Goal: Task Accomplishment & Management: Use online tool/utility

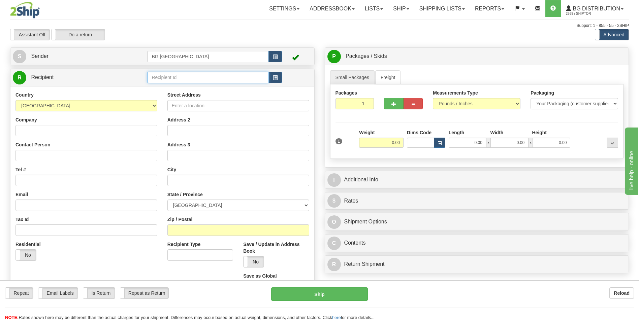
click at [179, 78] on input "text" at bounding box center [207, 77] width 121 height 11
click at [177, 85] on div "60602" at bounding box center [206, 87] width 115 height 7
type input "60602"
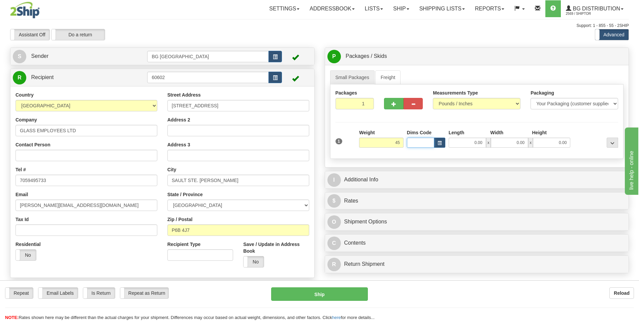
type input "45.00"
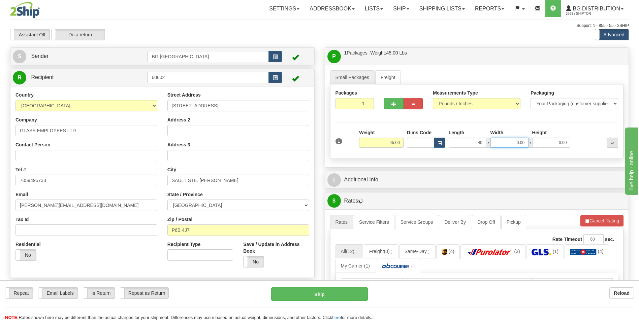
type input "40.00"
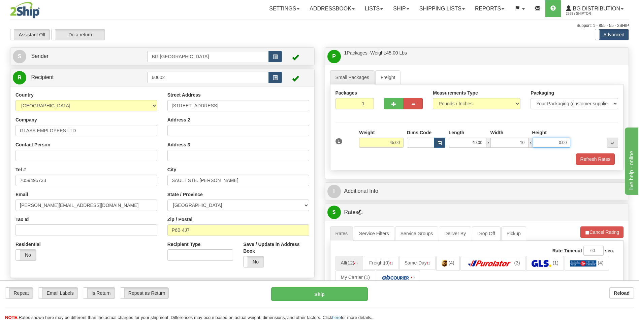
type input "10.00"
type input "5.00"
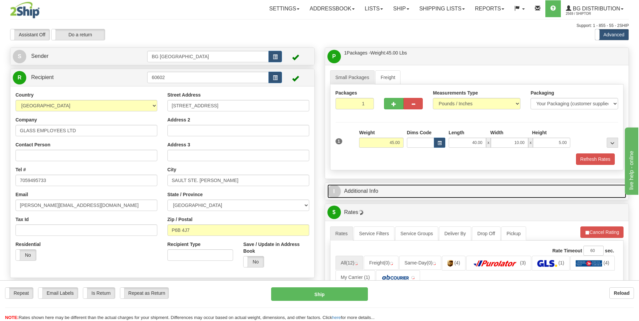
click at [405, 191] on link "I Additional Info" at bounding box center [476, 192] width 299 height 14
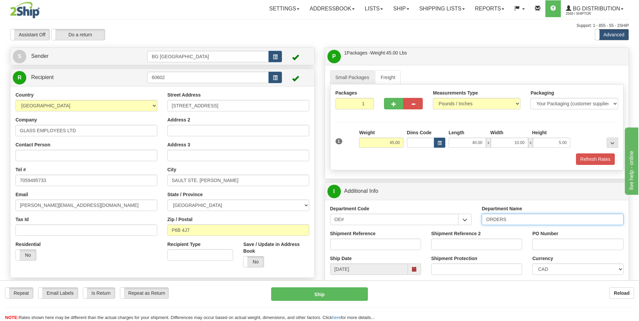
click at [519, 222] on input "ORDERS" at bounding box center [553, 219] width 142 height 11
type input "70184001-00"
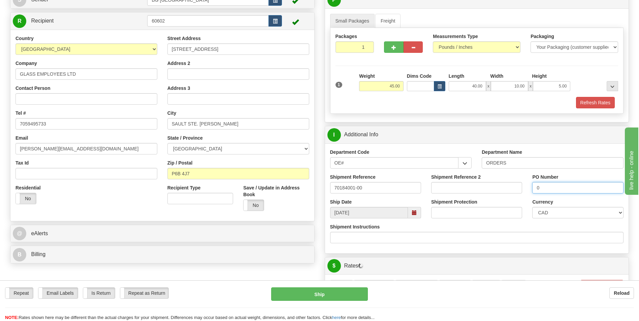
scroll to position [202, 0]
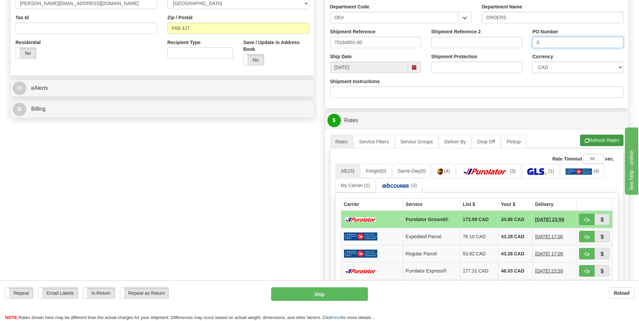
type input "0"
click at [591, 143] on button "Refresh Rates" at bounding box center [601, 140] width 43 height 11
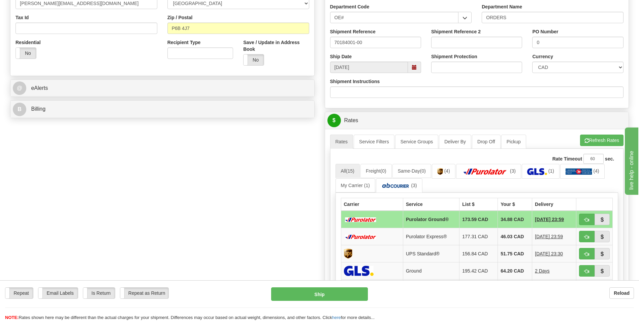
click at [28, 141] on div "Create a label for the return Create Pickup Without Label S" at bounding box center [319, 143] width 629 height 597
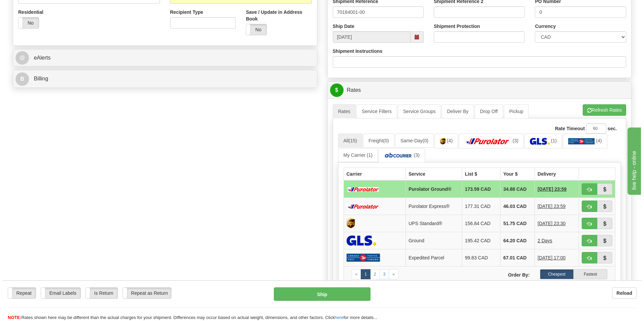
scroll to position [236, 0]
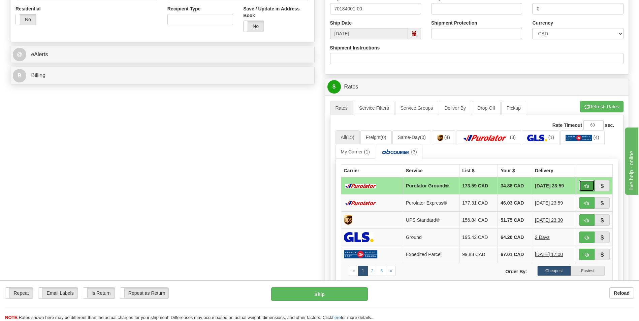
click at [589, 188] on span "button" at bounding box center [587, 186] width 5 height 4
type input "260"
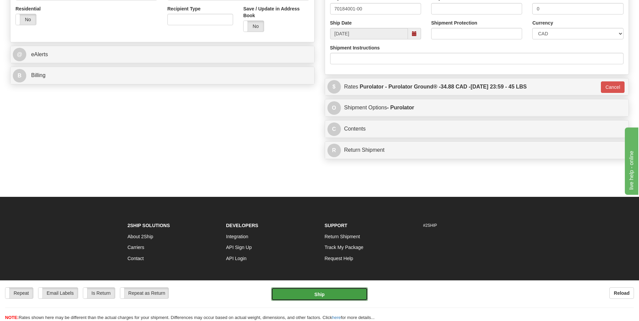
click at [333, 294] on button "Ship" at bounding box center [319, 294] width 96 height 13
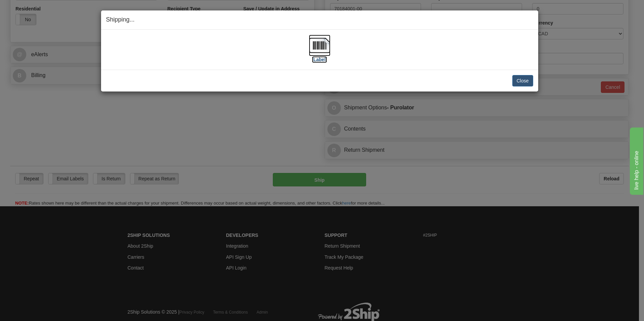
click at [321, 46] on img at bounding box center [320, 46] width 22 height 22
click at [517, 80] on button "Close" at bounding box center [522, 80] width 21 height 11
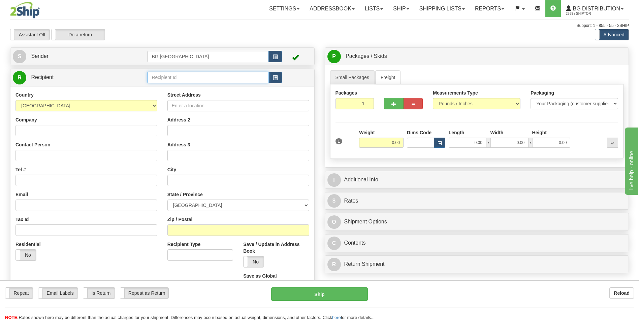
click at [185, 81] on input "text" at bounding box center [207, 77] width 121 height 11
click at [194, 89] on div "60509" at bounding box center [206, 87] width 115 height 7
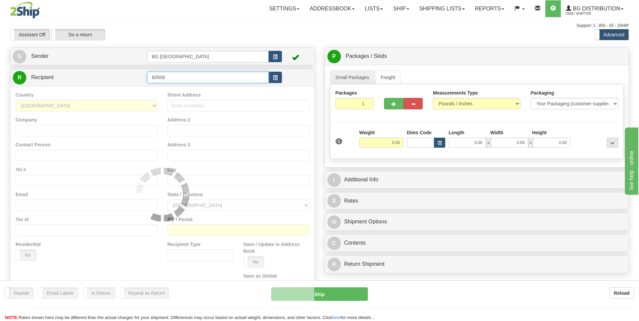
type input "60509"
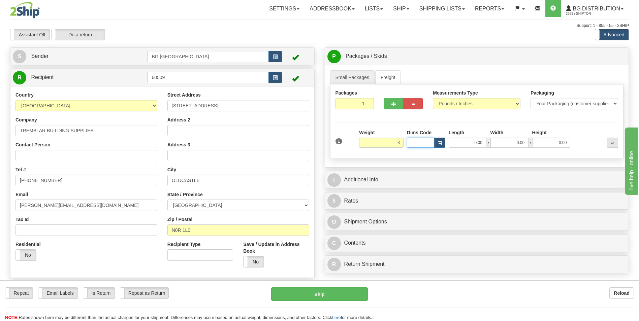
type input "3.00"
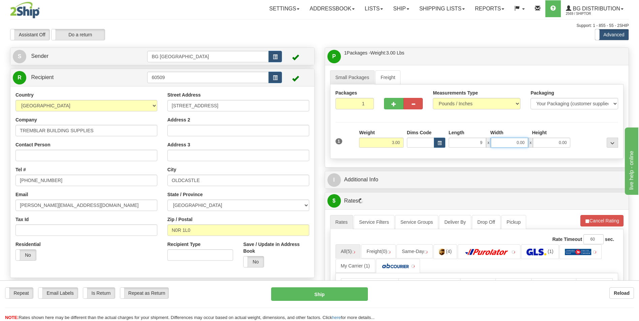
type input "9.00"
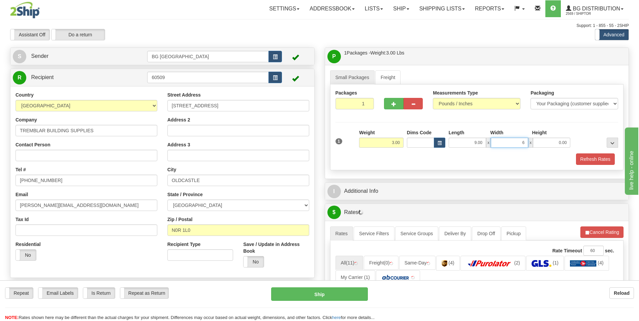
type input "6.00"
type input "3.00"
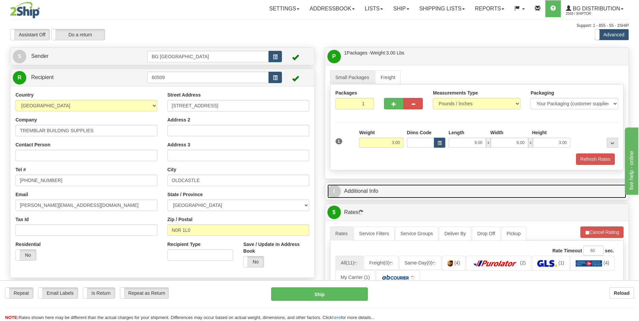
click at [356, 190] on link "I Additional Info" at bounding box center [476, 192] width 299 height 14
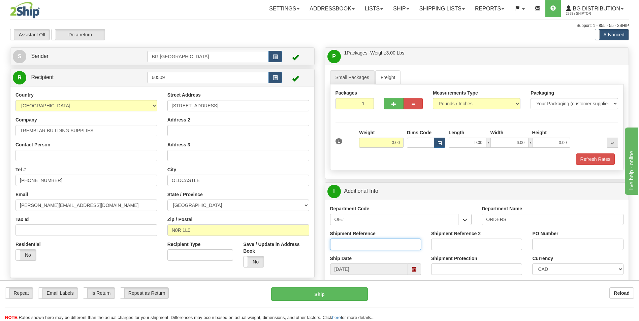
click at [373, 245] on input "Shipment Reference" at bounding box center [375, 244] width 91 height 11
type input "70183431-02"
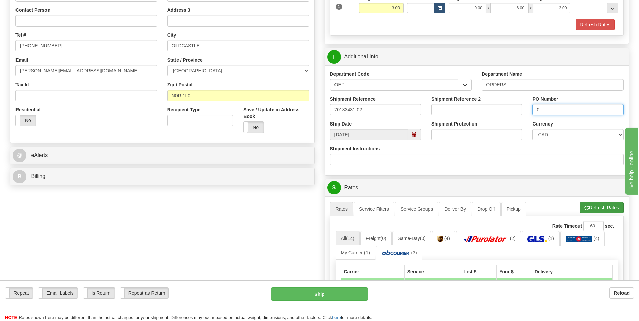
type input "0"
drag, startPoint x: 587, startPoint y: 202, endPoint x: 561, endPoint y: 201, distance: 25.6
click at [587, 202] on button "Refresh Rates" at bounding box center [601, 207] width 43 height 11
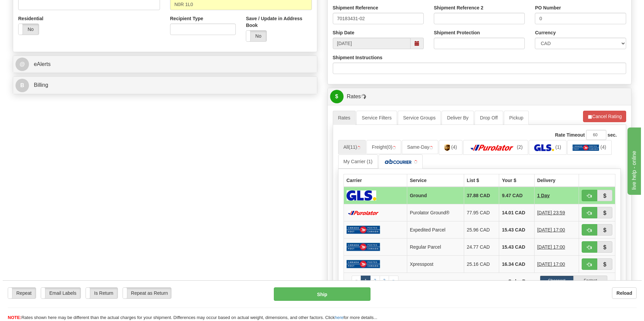
scroll to position [236, 0]
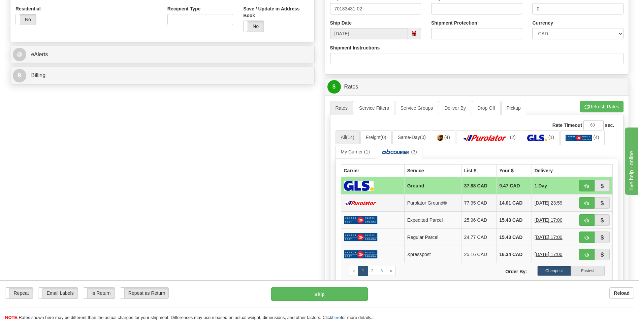
click at [507, 209] on td "14.01 CAD" at bounding box center [514, 203] width 35 height 17
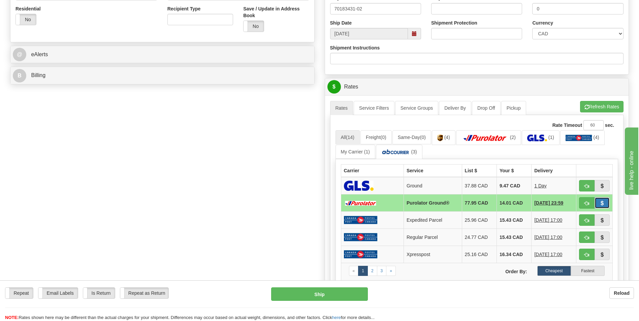
click at [595, 205] on button "button" at bounding box center [602, 202] width 15 height 11
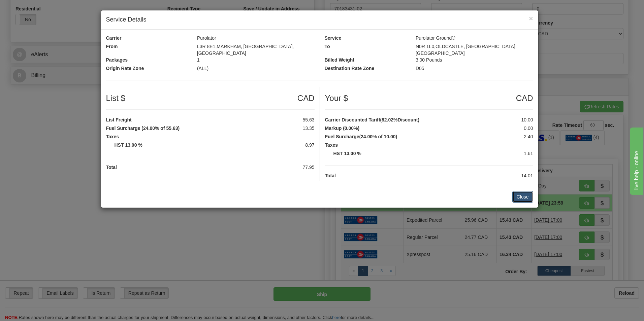
click at [525, 197] on button "Close" at bounding box center [522, 196] width 21 height 11
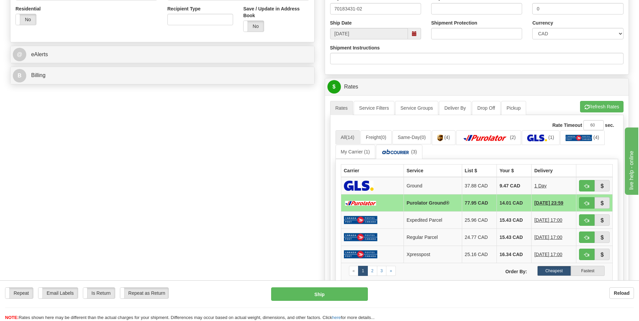
click at [578, 203] on td at bounding box center [594, 203] width 36 height 17
click at [581, 203] on button "button" at bounding box center [586, 202] width 15 height 11
type input "260"
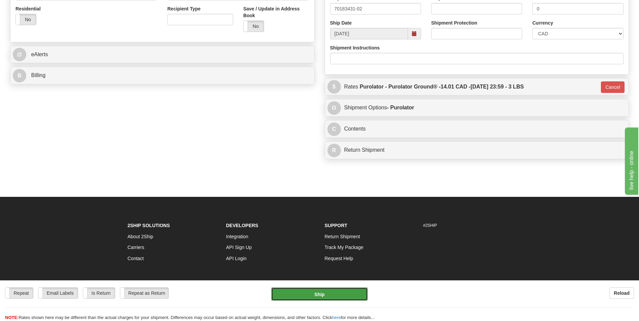
click at [319, 290] on button "Ship" at bounding box center [319, 294] width 96 height 13
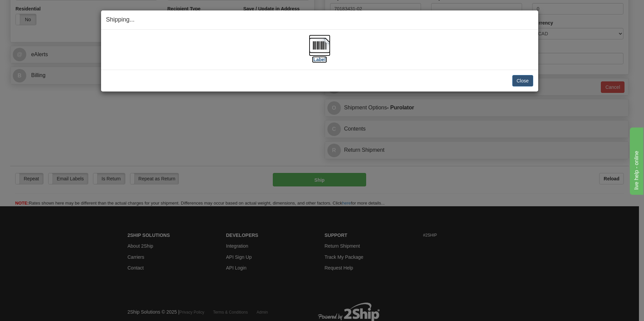
click at [315, 48] on img at bounding box center [320, 46] width 22 height 22
click at [527, 77] on button "Close" at bounding box center [522, 80] width 21 height 11
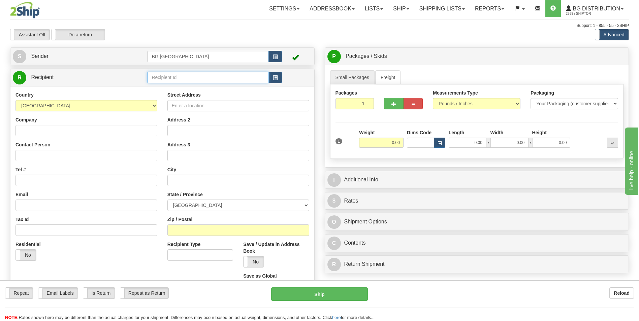
click at [175, 83] on input "text" at bounding box center [207, 77] width 121 height 11
click at [167, 86] on div "910618" at bounding box center [206, 87] width 115 height 7
type input "910618"
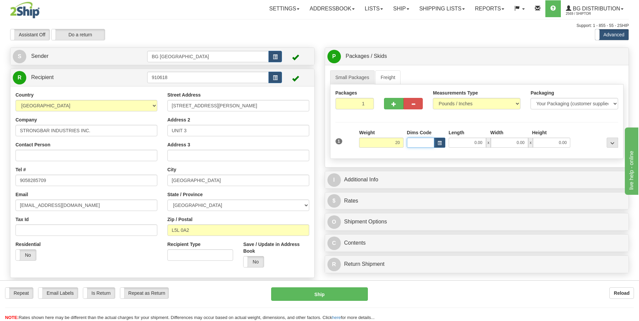
type input "20.00"
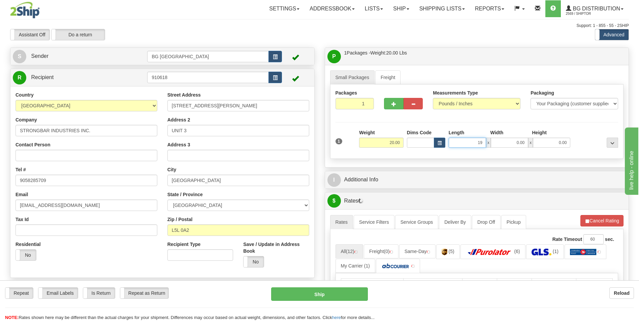
type input "19.00"
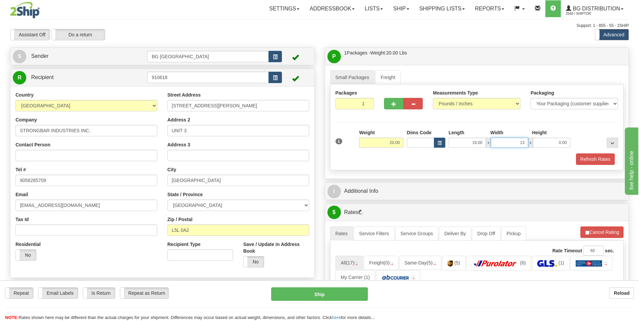
type input "13.00"
type input "10.00"
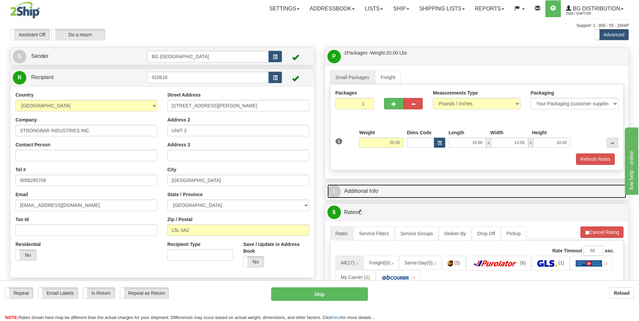
click at [375, 188] on link "I Additional Info" at bounding box center [476, 192] width 299 height 14
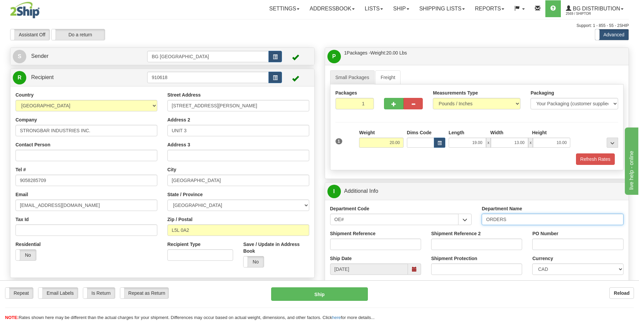
click at [528, 224] on input "ORDERS" at bounding box center [553, 219] width 142 height 11
type input "70181741-01"
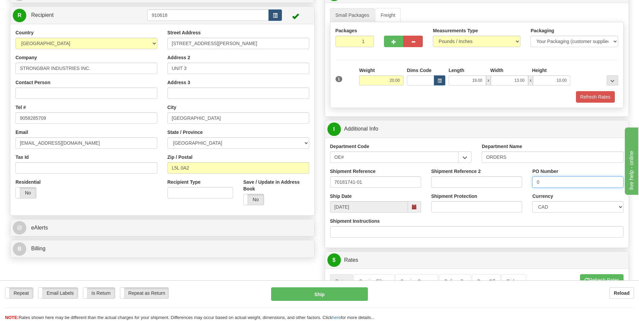
scroll to position [101, 0]
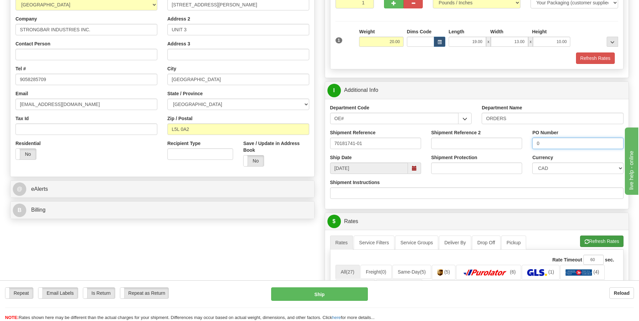
type input "0"
click at [589, 240] on button "Refresh Rates" at bounding box center [601, 241] width 43 height 11
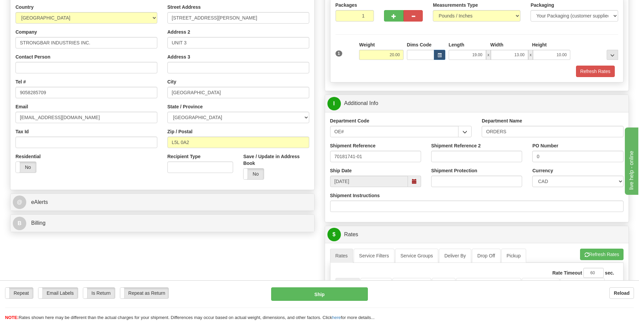
scroll to position [270, 0]
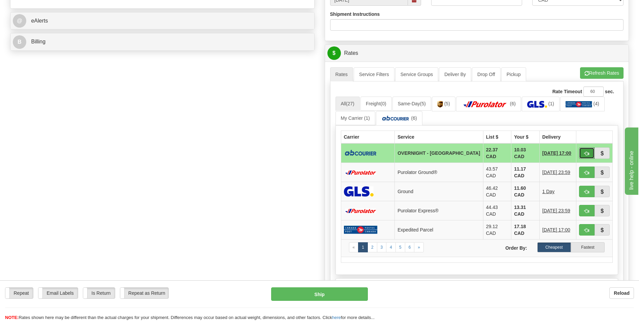
click at [584, 153] on button "button" at bounding box center [586, 153] width 15 height 11
type input "4"
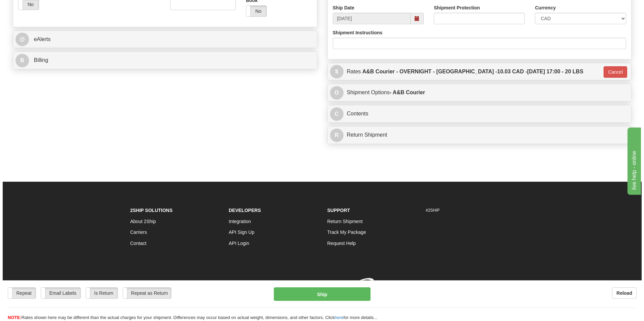
scroll to position [261, 0]
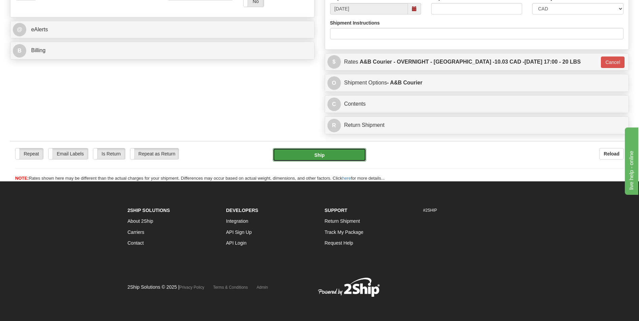
click at [335, 159] on button "Ship" at bounding box center [319, 154] width 93 height 13
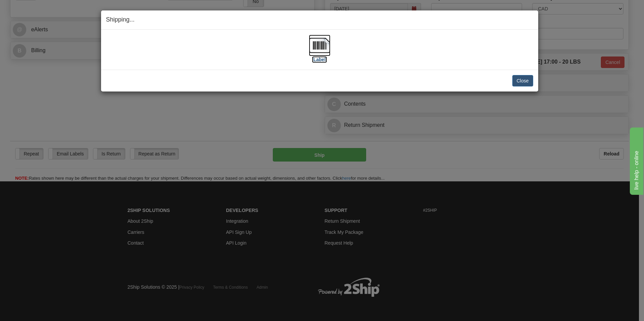
click at [313, 43] on img at bounding box center [320, 46] width 22 height 22
click at [523, 81] on button "Close" at bounding box center [522, 80] width 21 height 11
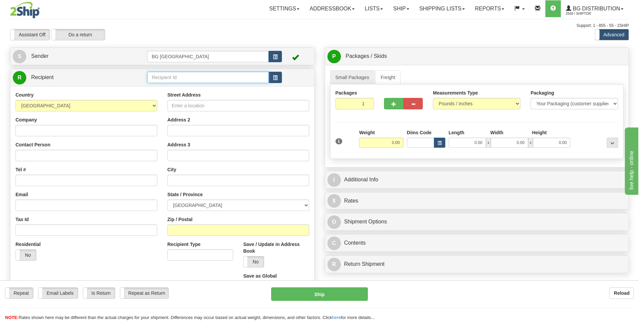
click at [178, 80] on input "text" at bounding box center [207, 77] width 121 height 11
click at [175, 85] on div "60533" at bounding box center [206, 87] width 115 height 7
type input "60533"
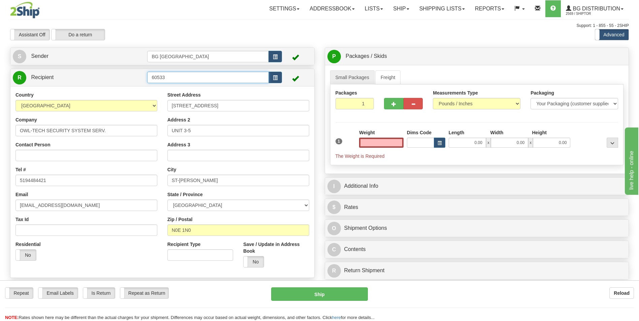
type input "0.00"
click at [161, 79] on input "60533" at bounding box center [207, 77] width 121 height 11
click at [161, 82] on input "60553" at bounding box center [207, 77] width 121 height 11
click at [160, 86] on div "60553" at bounding box center [206, 87] width 115 height 7
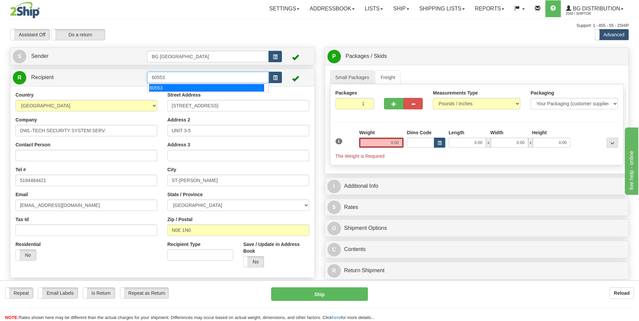
type input "60553"
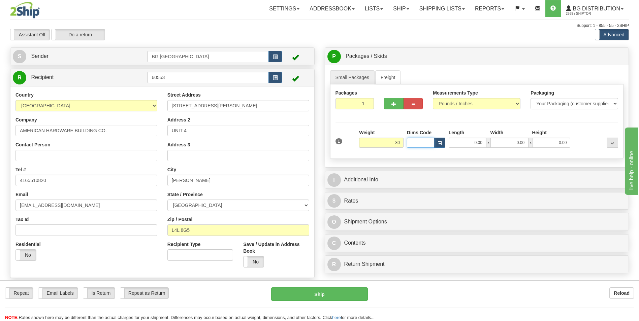
type input "30.00"
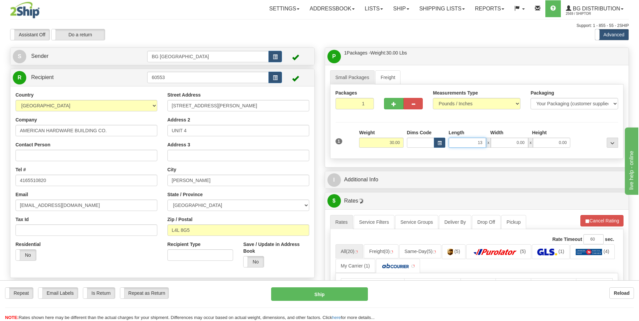
type input "13.00"
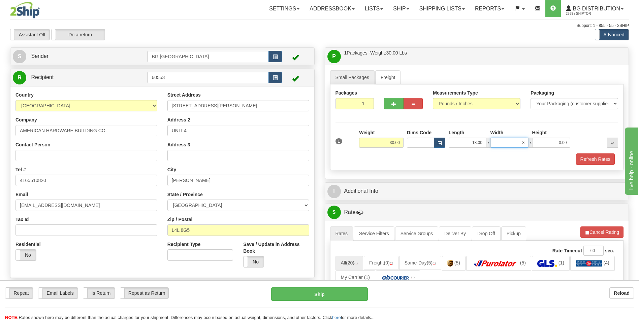
type input "8.00"
click at [361, 104] on input "1" at bounding box center [355, 103] width 39 height 11
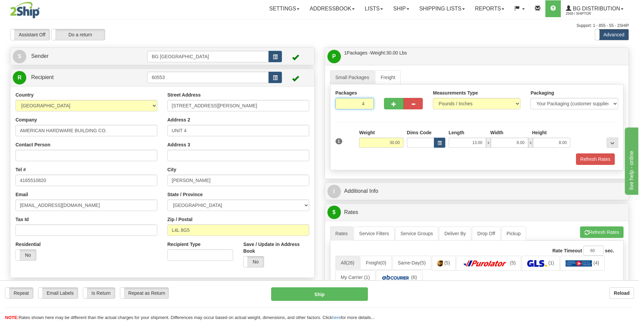
type input "4"
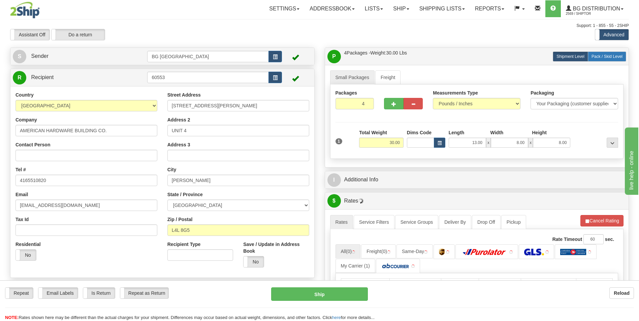
drag, startPoint x: 598, startPoint y: 58, endPoint x: 593, endPoint y: 60, distance: 5.9
click at [598, 58] on span "Pack / Skid Level" at bounding box center [607, 56] width 31 height 5
radio input "true"
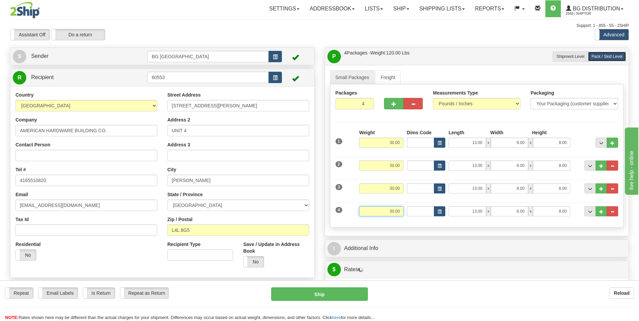
click at [392, 209] on input "30.00" at bounding box center [381, 212] width 44 height 10
type input "18.00"
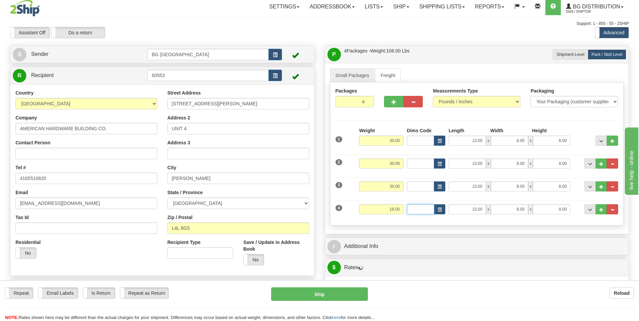
scroll to position [101, 0]
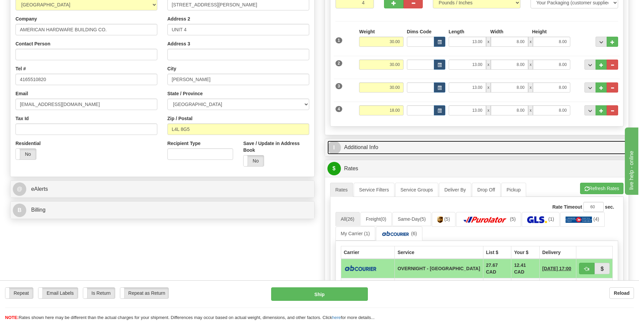
click at [379, 152] on link "I Additional Info" at bounding box center [476, 148] width 299 height 14
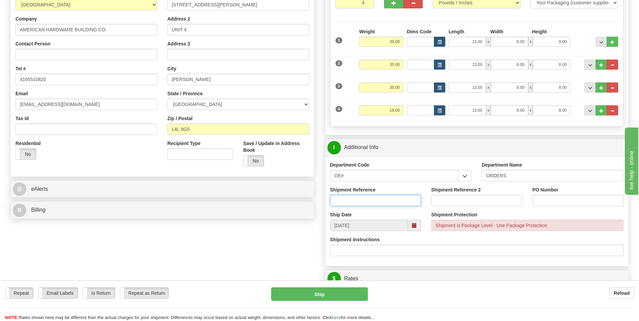
click at [370, 202] on input "Shipment Reference" at bounding box center [375, 200] width 91 height 11
type input "70183206-001"
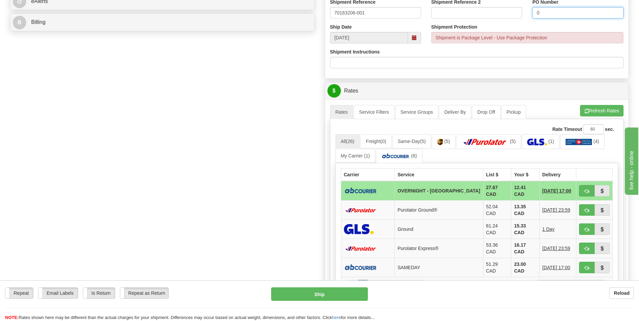
scroll to position [303, 0]
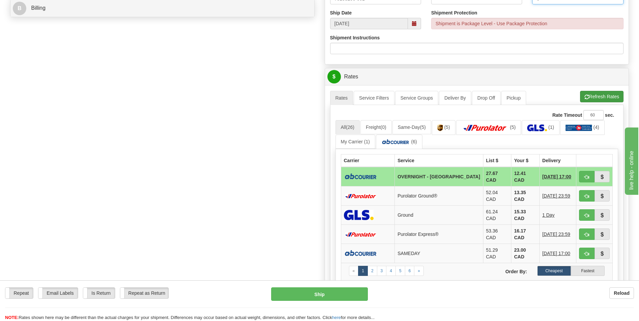
type input "0"
click at [603, 98] on button "Refresh Rates" at bounding box center [601, 96] width 43 height 11
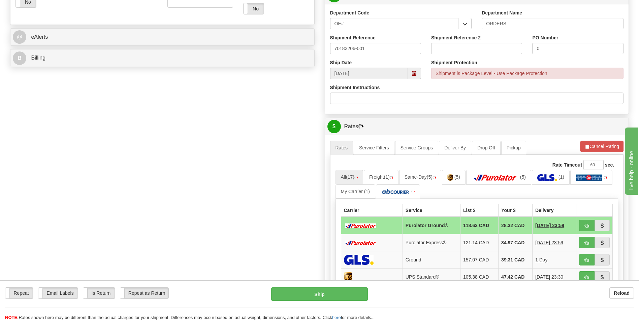
scroll to position [270, 0]
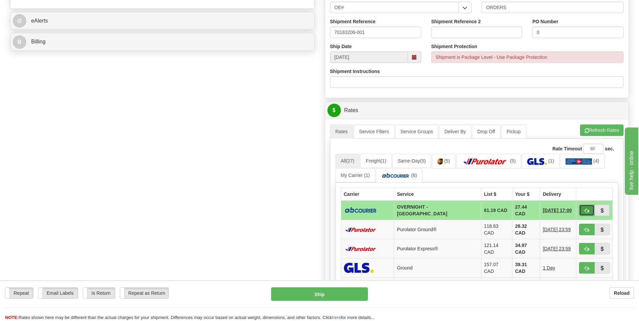
click at [589, 210] on button "button" at bounding box center [586, 210] width 15 height 11
type input "4"
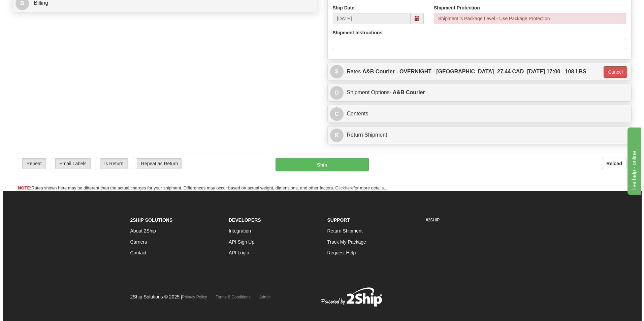
scroll to position [309, 0]
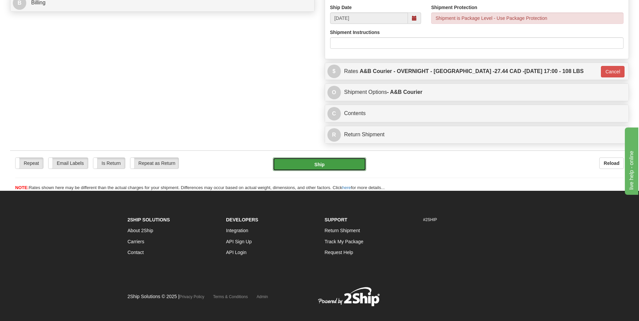
click at [315, 169] on button "Ship" at bounding box center [319, 164] width 93 height 13
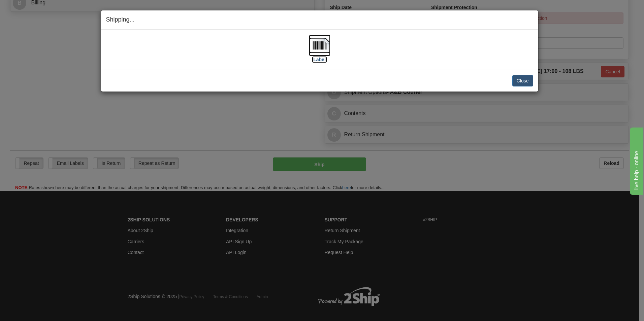
click at [314, 44] on img at bounding box center [320, 46] width 22 height 22
click at [526, 81] on button "Close" at bounding box center [522, 80] width 21 height 11
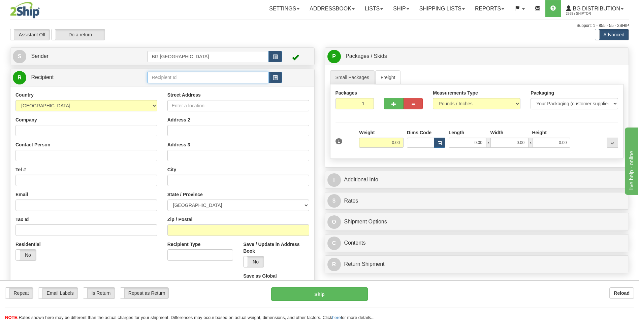
click at [161, 75] on input "text" at bounding box center [207, 77] width 121 height 11
click at [161, 85] on div "60230" at bounding box center [206, 87] width 115 height 7
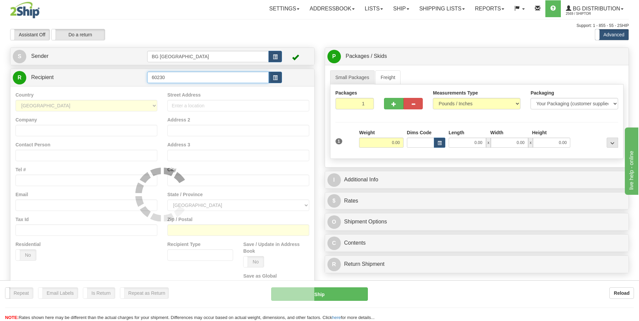
type input "60230"
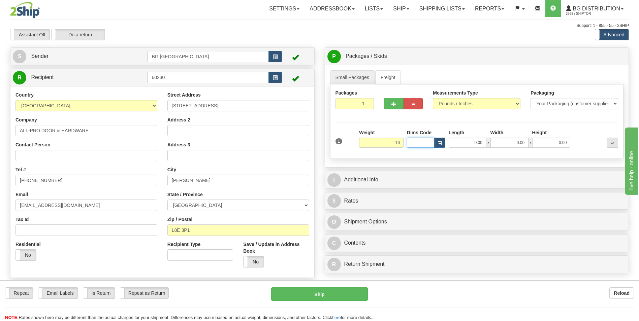
type input "16.00"
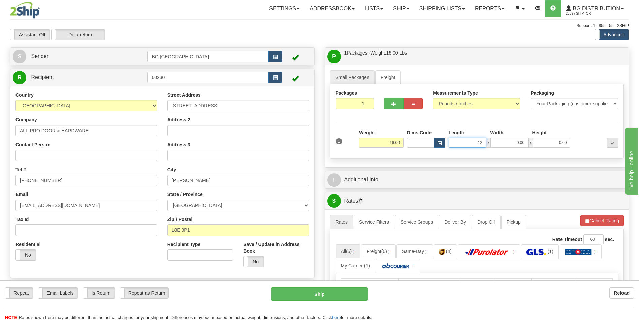
type input "12.00"
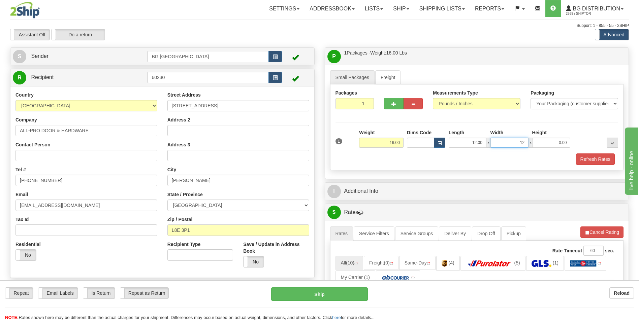
type input "12.00"
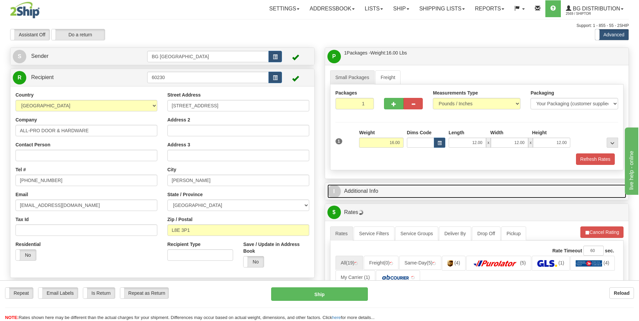
click at [380, 194] on link "I Additional Info" at bounding box center [476, 192] width 299 height 14
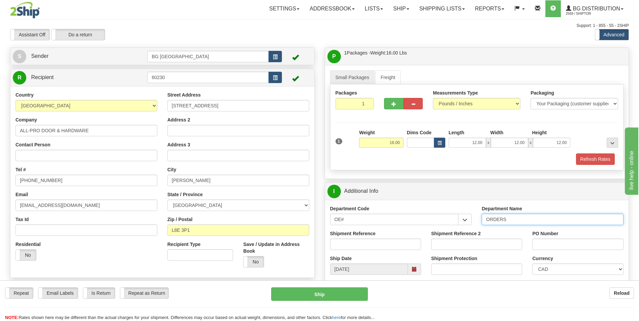
click at [516, 221] on input "ORDERS" at bounding box center [553, 219] width 142 height 11
type input "70182413-01"
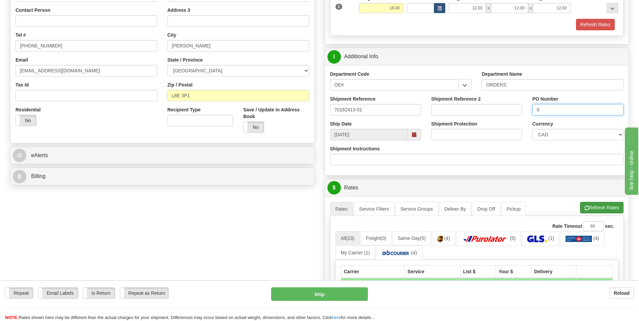
type input "0"
click at [597, 211] on button "Refresh Rates" at bounding box center [601, 207] width 43 height 11
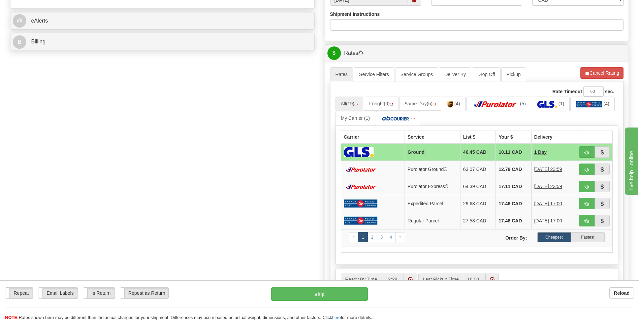
scroll to position [202, 0]
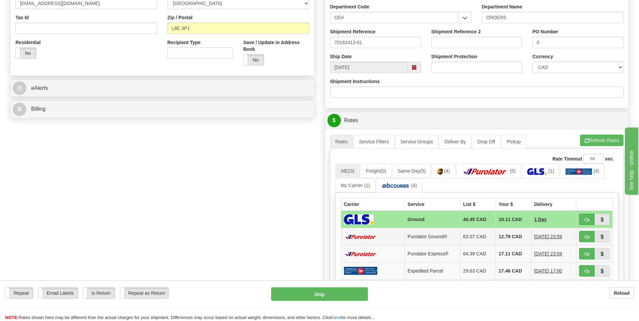
click at [511, 237] on td "12.79 CAD" at bounding box center [513, 236] width 35 height 17
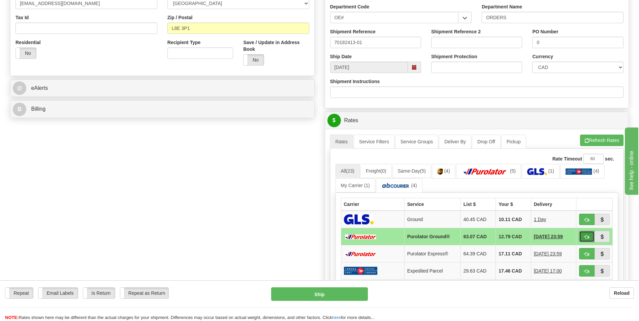
click at [588, 236] on span "button" at bounding box center [587, 237] width 5 height 4
type input "260"
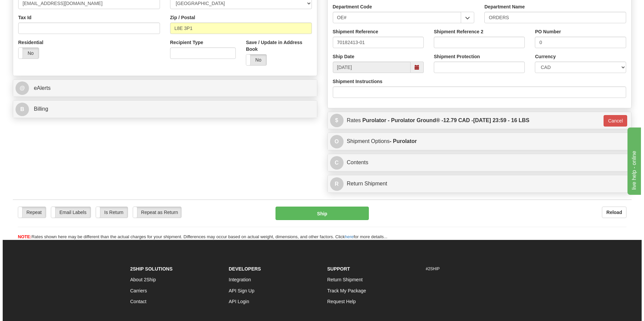
scroll to position [34, 0]
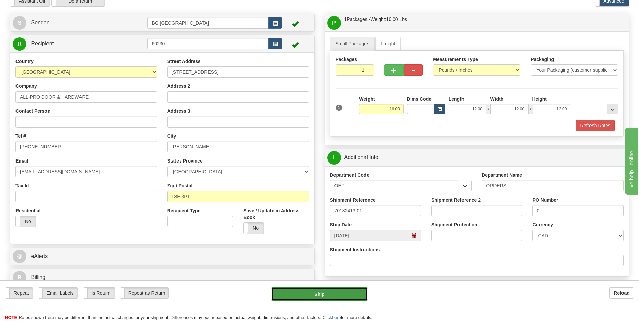
click at [296, 294] on button "Ship" at bounding box center [319, 294] width 96 height 13
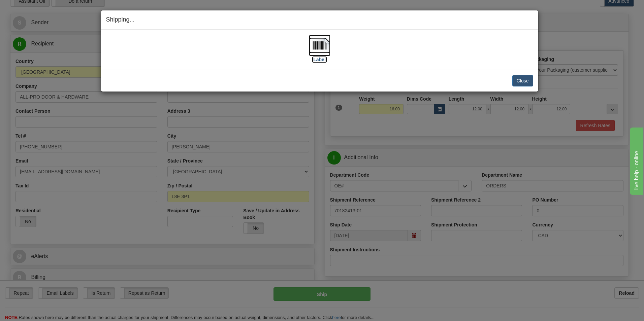
click at [315, 40] on img at bounding box center [320, 46] width 22 height 22
click at [524, 87] on div "Close Cancel Cancel Shipment and Quit Pickup Quit Pickup ONLY" at bounding box center [319, 81] width 437 height 22
click at [524, 83] on button "Close" at bounding box center [522, 80] width 21 height 11
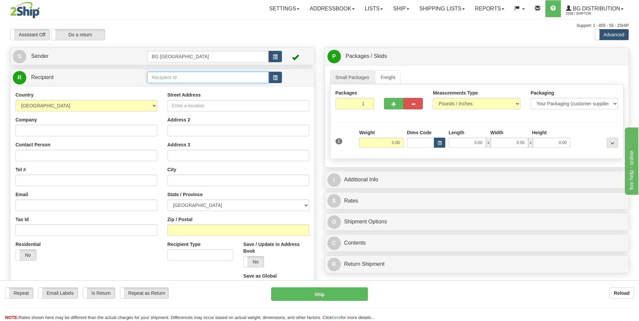
click at [171, 75] on input "text" at bounding box center [207, 77] width 121 height 11
click at [160, 89] on div "60014" at bounding box center [206, 87] width 115 height 7
type input "60014"
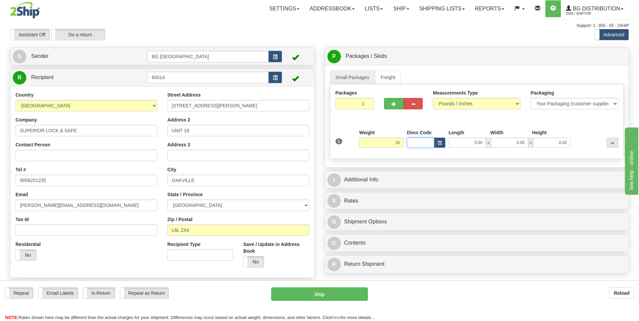
type input "16.00"
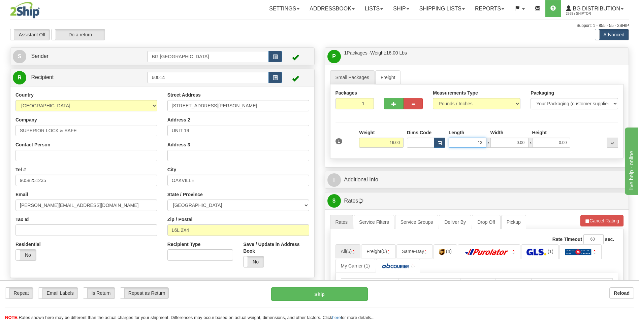
type input "13.00"
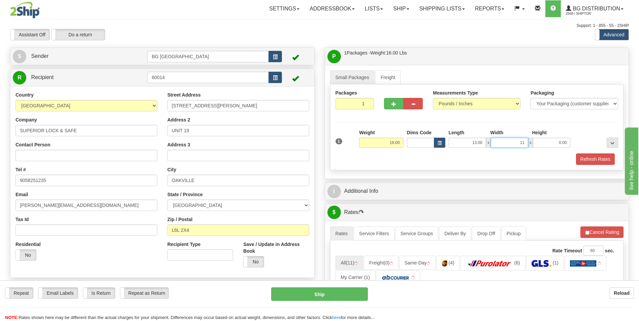
type input "11.00"
type input "6.00"
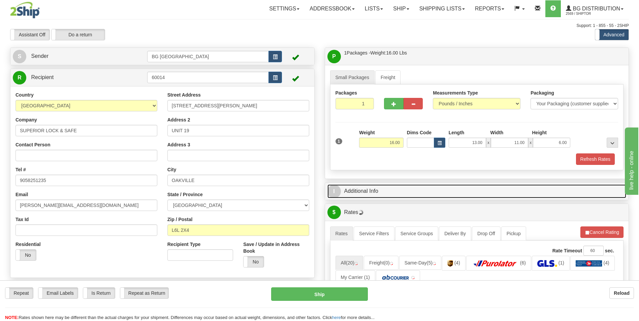
click at [373, 185] on link "I Additional Info" at bounding box center [476, 192] width 299 height 14
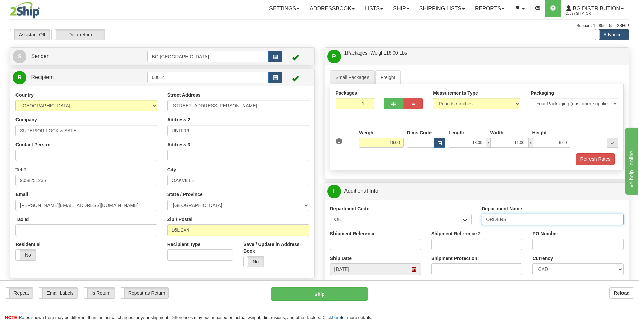
click at [518, 217] on input "ORDERS" at bounding box center [553, 219] width 142 height 11
type input "70182412-00"
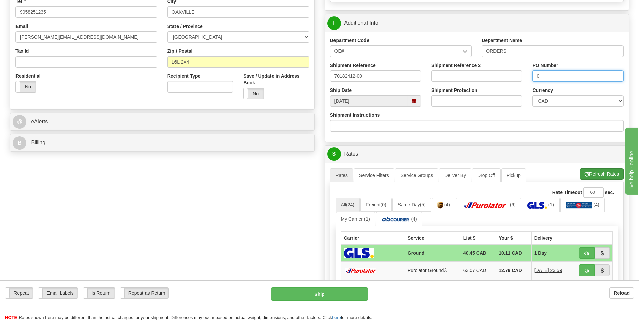
type input "0"
click at [596, 174] on button "Refresh Rates" at bounding box center [601, 173] width 43 height 11
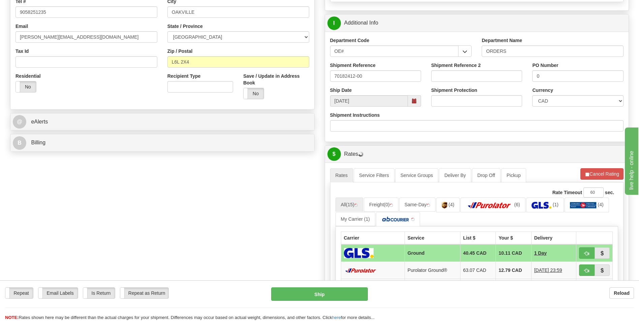
scroll to position [303, 0]
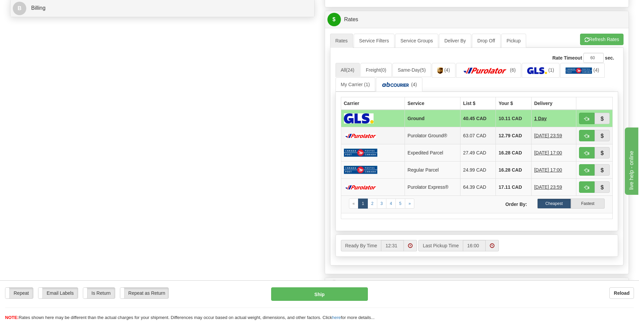
click at [511, 135] on td "12.79 CAD" at bounding box center [513, 135] width 35 height 17
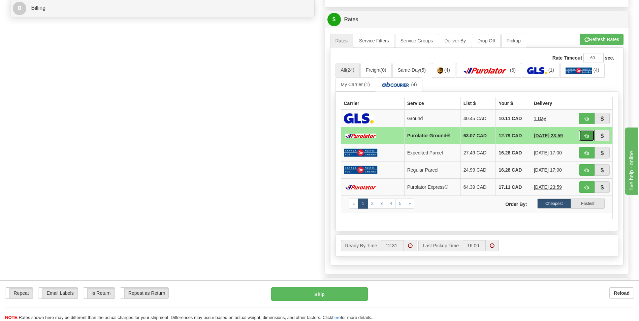
click at [583, 136] on button "button" at bounding box center [586, 135] width 15 height 11
type input "260"
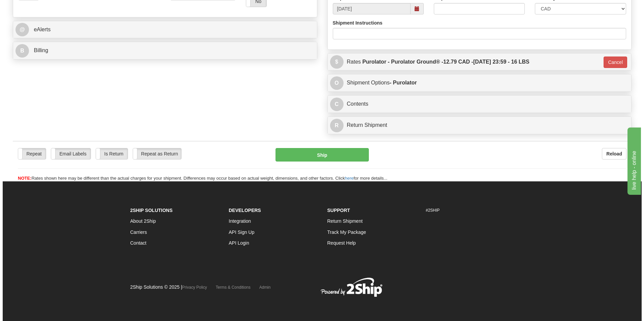
scroll to position [261, 0]
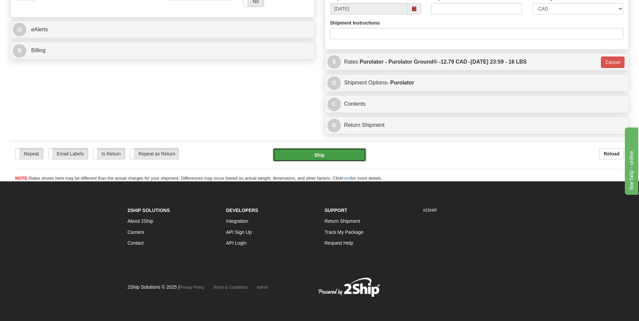
click at [302, 160] on button "Ship" at bounding box center [319, 154] width 93 height 13
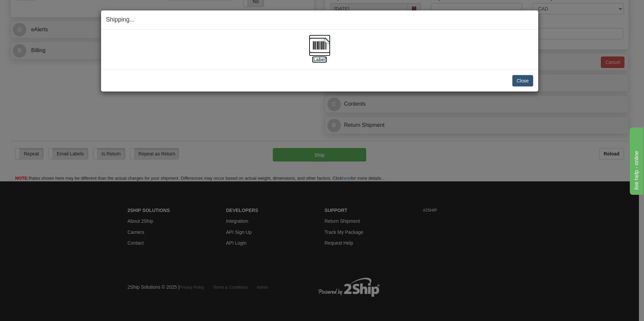
click at [310, 46] on img at bounding box center [320, 46] width 22 height 22
click at [520, 76] on button "Close" at bounding box center [522, 80] width 21 height 11
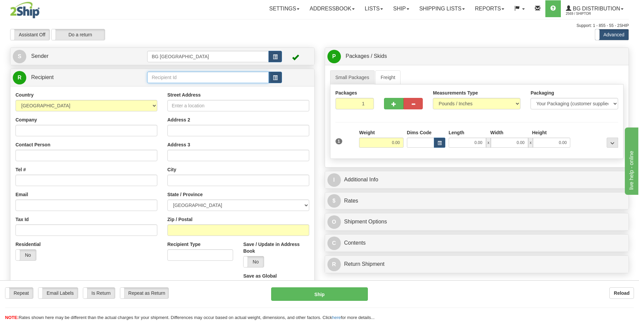
click at [186, 82] on input "text" at bounding box center [207, 77] width 121 height 11
click at [184, 91] on div "60235" at bounding box center [206, 87] width 115 height 7
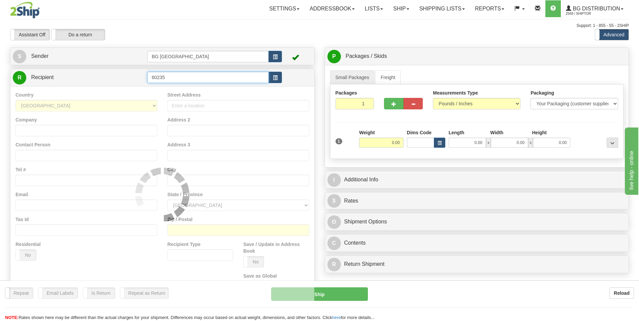
type input "60235"
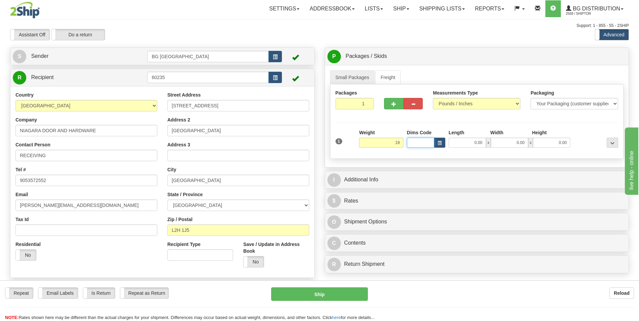
type input "18.00"
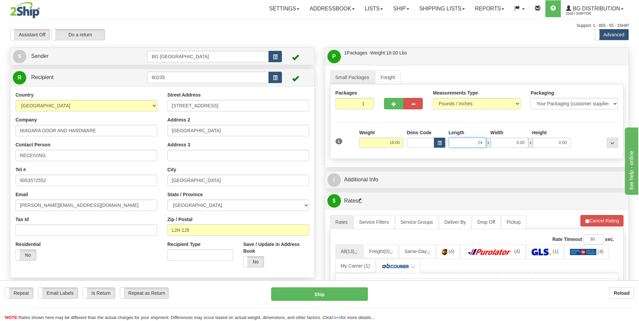
type input "24.00"
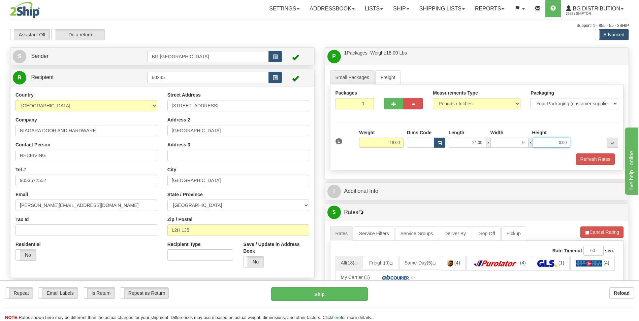
type input "9.00"
type input "4.00"
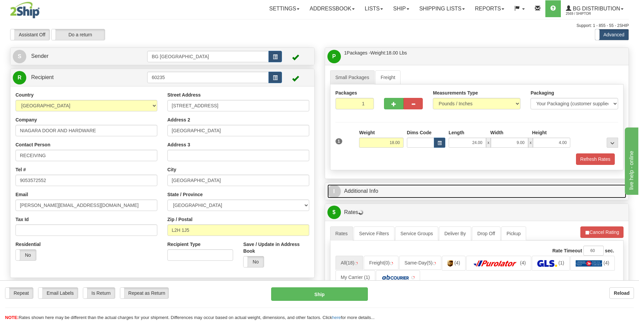
click at [383, 185] on link "I Additional Info" at bounding box center [476, 192] width 299 height 14
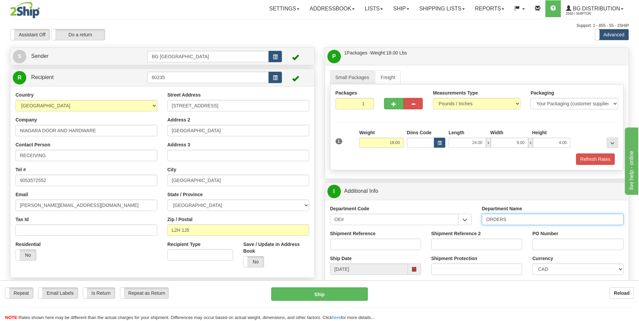
click at [527, 220] on input "ORDERS" at bounding box center [553, 219] width 142 height 11
type input "70183999-00"
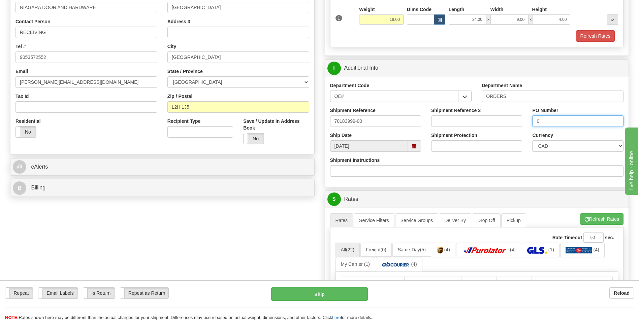
scroll to position [135, 0]
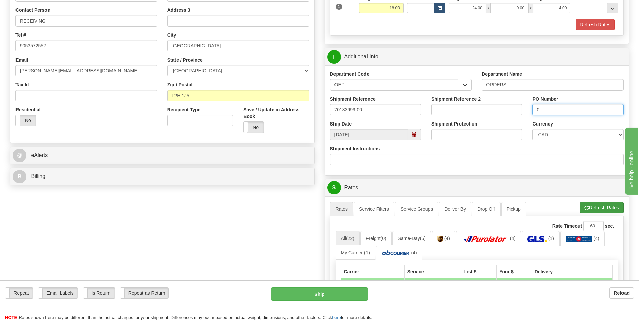
type input "0"
click at [597, 212] on button "Refresh Rates" at bounding box center [601, 207] width 43 height 11
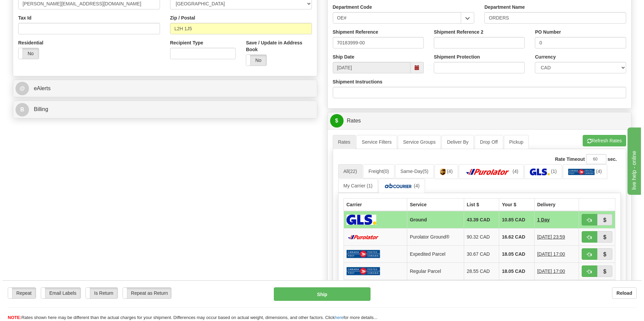
scroll to position [202, 0]
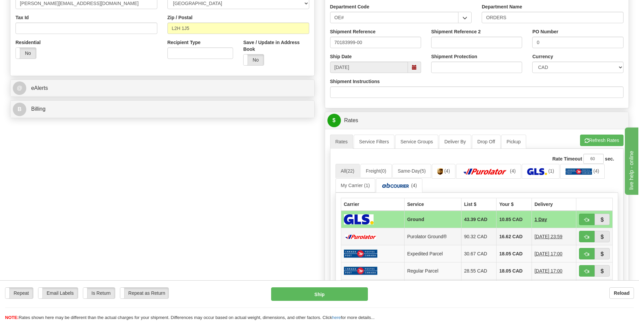
click at [501, 234] on td "16.62 CAD" at bounding box center [514, 236] width 35 height 17
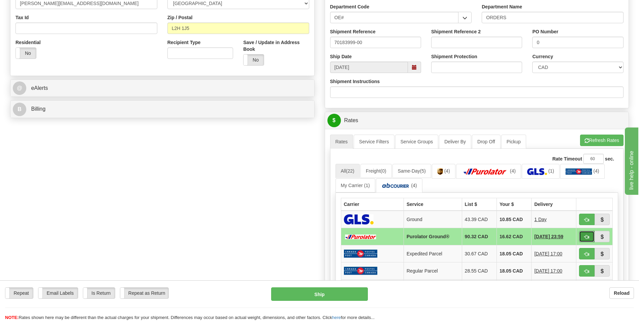
click at [582, 234] on button "button" at bounding box center [586, 236] width 15 height 11
type input "260"
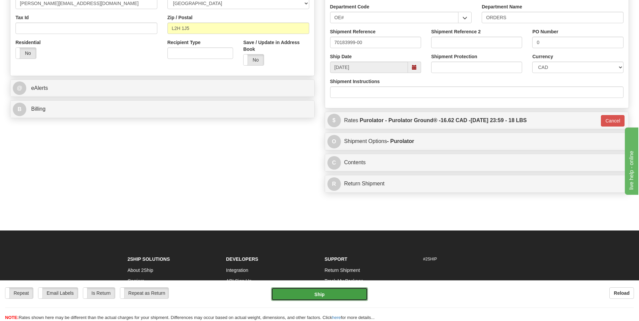
click at [349, 300] on button "Ship" at bounding box center [319, 294] width 96 height 13
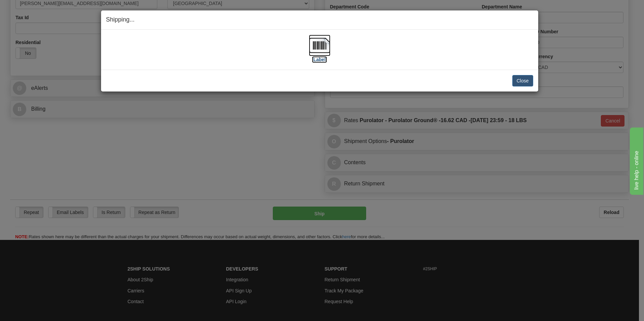
click at [318, 50] on img at bounding box center [320, 46] width 22 height 22
click at [516, 76] on button "Close" at bounding box center [522, 80] width 21 height 11
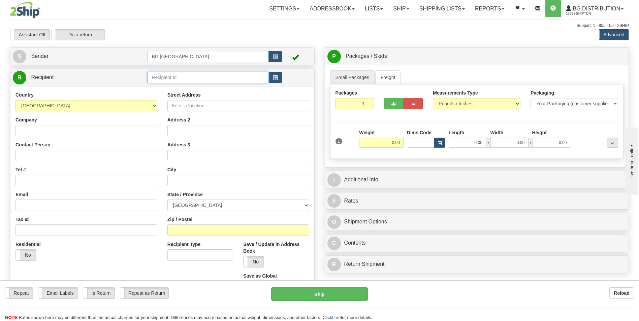
click at [167, 83] on input "text" at bounding box center [207, 77] width 121 height 11
click at [165, 84] on div "60156" at bounding box center [206, 87] width 115 height 7
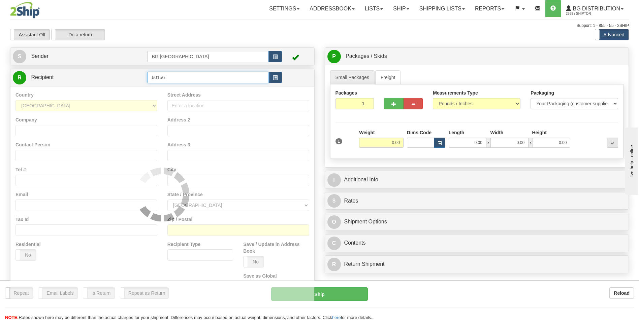
type input "60156"
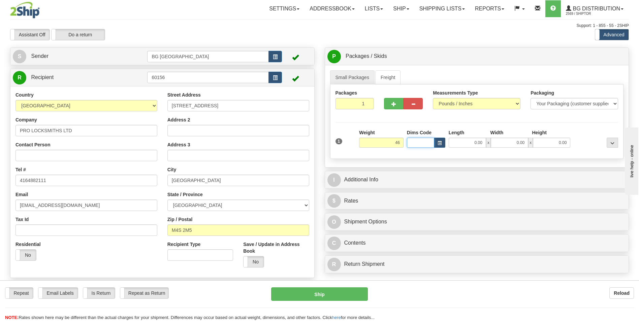
type input "46.00"
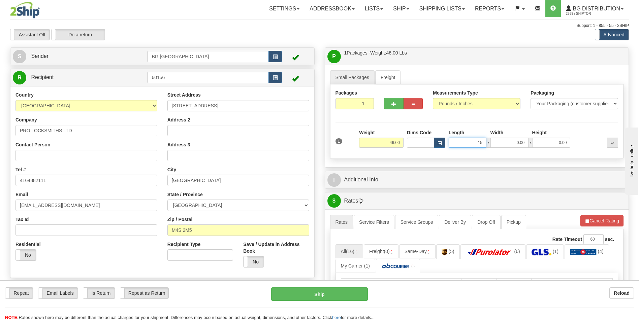
type input "15.00"
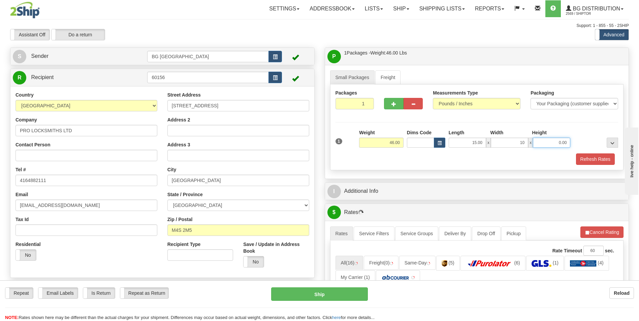
type input "10.00"
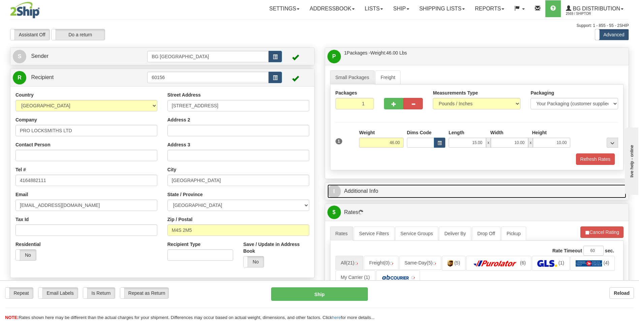
click at [371, 195] on link "I Additional Info" at bounding box center [476, 192] width 299 height 14
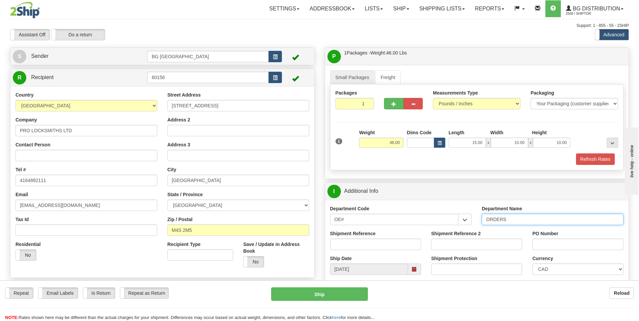
click at [514, 222] on input "ORDERS" at bounding box center [553, 219] width 142 height 11
type input "70184055-00"
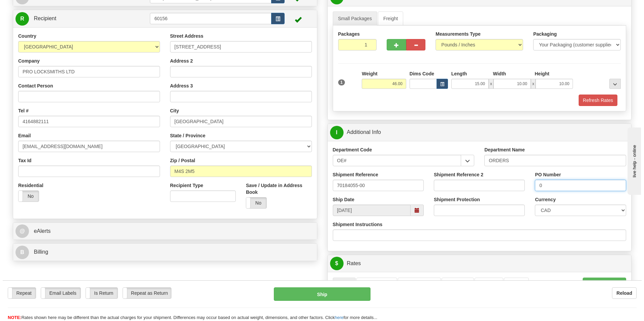
scroll to position [168, 0]
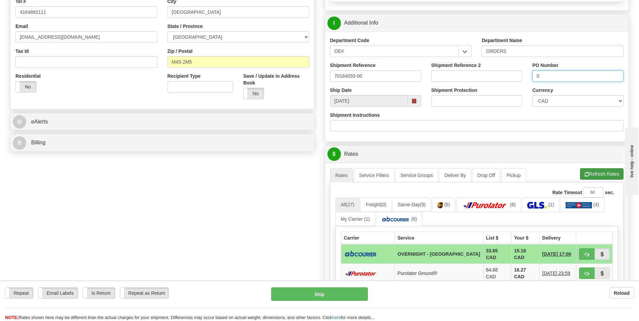
type input "0"
click at [597, 176] on button "Refresh Rates" at bounding box center [601, 173] width 43 height 11
click at [590, 253] on button "button" at bounding box center [586, 254] width 15 height 11
type input "4"
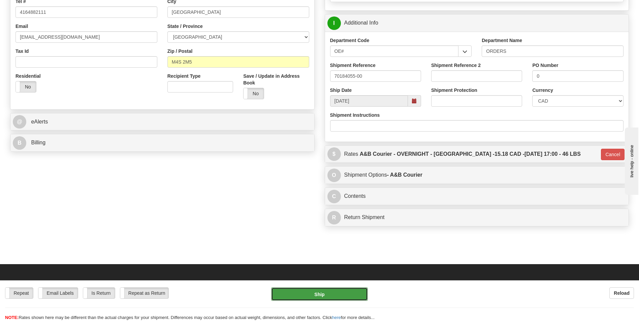
click at [337, 291] on button "Ship" at bounding box center [319, 294] width 96 height 13
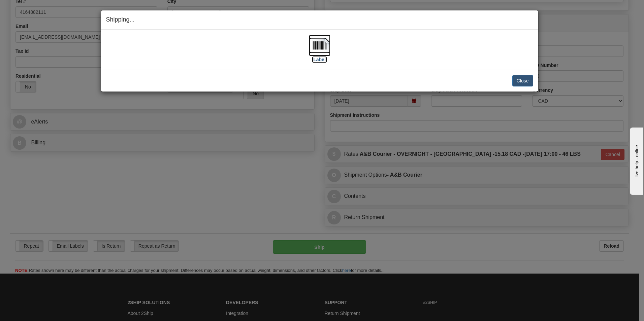
click at [322, 41] on img at bounding box center [320, 46] width 22 height 22
click at [517, 80] on button "Close" at bounding box center [522, 80] width 21 height 11
